Goal: Obtain resource: Obtain resource

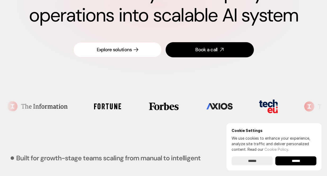
click at [136, 53] on link "Explore solutions" at bounding box center [117, 49] width 88 height 15
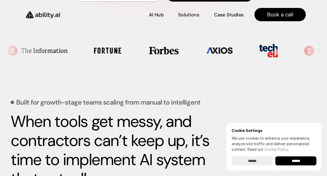
scroll to position [149, 0]
click at [181, 15] on p "Solutions" at bounding box center [189, 14] width 20 height 7
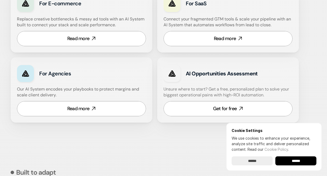
scroll to position [375, 0]
click at [222, 110] on div "Get for free" at bounding box center [225, 108] width 24 height 7
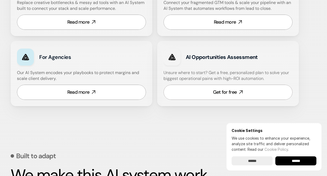
scroll to position [391, 0]
click at [307, 158] on input "******" at bounding box center [295, 160] width 41 height 9
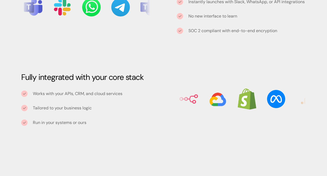
scroll to position [644, 0]
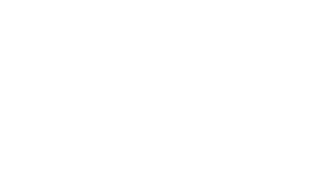
scroll to position [46, 0]
